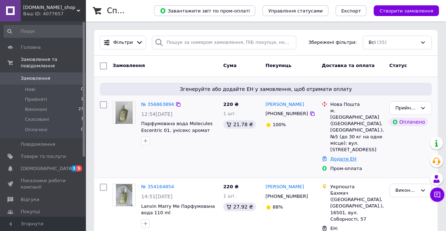
click at [339, 156] on link "Додати ЕН" at bounding box center [343, 158] width 26 height 5
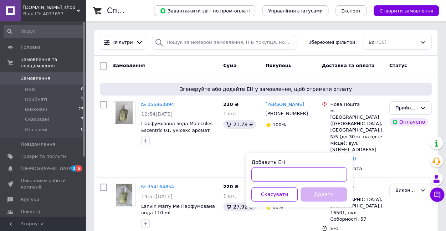
click at [289, 174] on input "Добавить ЕН" at bounding box center [300, 174] width 96 height 14
paste input "20451225246024"
type input "20451225246024"
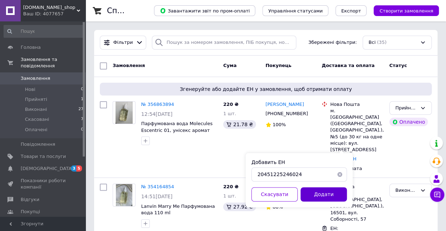
click at [320, 192] on button "Додати" at bounding box center [324, 194] width 46 height 14
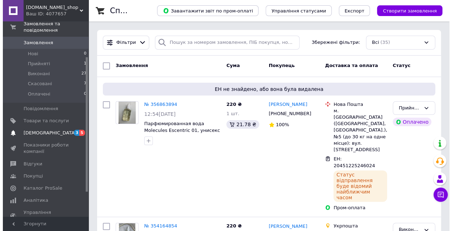
scroll to position [71, 0]
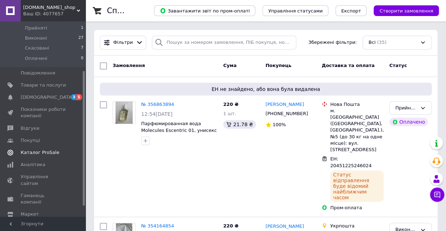
click at [46, 150] on span "Каталог ProSale" at bounding box center [40, 153] width 39 height 6
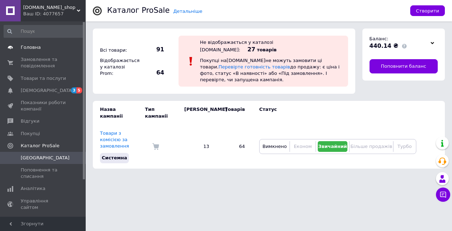
click at [40, 52] on link "Головна" at bounding box center [44, 47] width 88 height 12
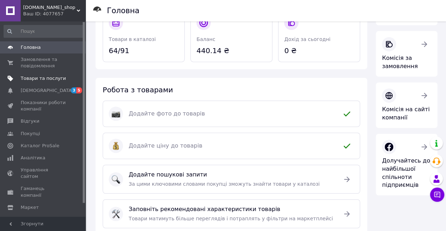
click at [45, 80] on span "Товари та послуги" at bounding box center [43, 78] width 45 height 6
